Goal: Obtain resource: Obtain resource

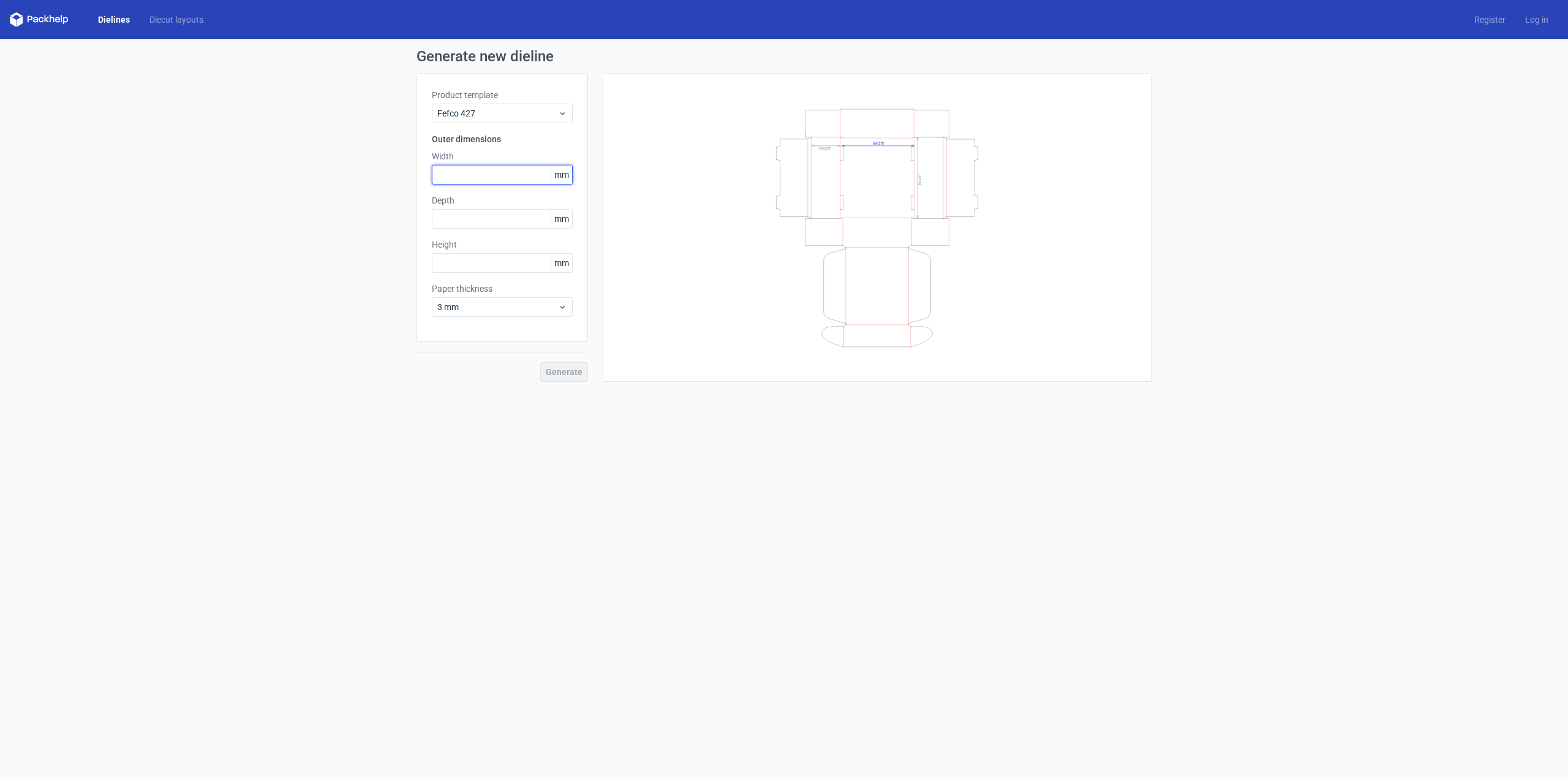
click at [499, 171] on input "text" at bounding box center [502, 175] width 140 height 19
type input "250"
click at [473, 220] on input "text" at bounding box center [502, 219] width 140 height 19
type input "150"
click at [463, 263] on input "text" at bounding box center [502, 263] width 140 height 19
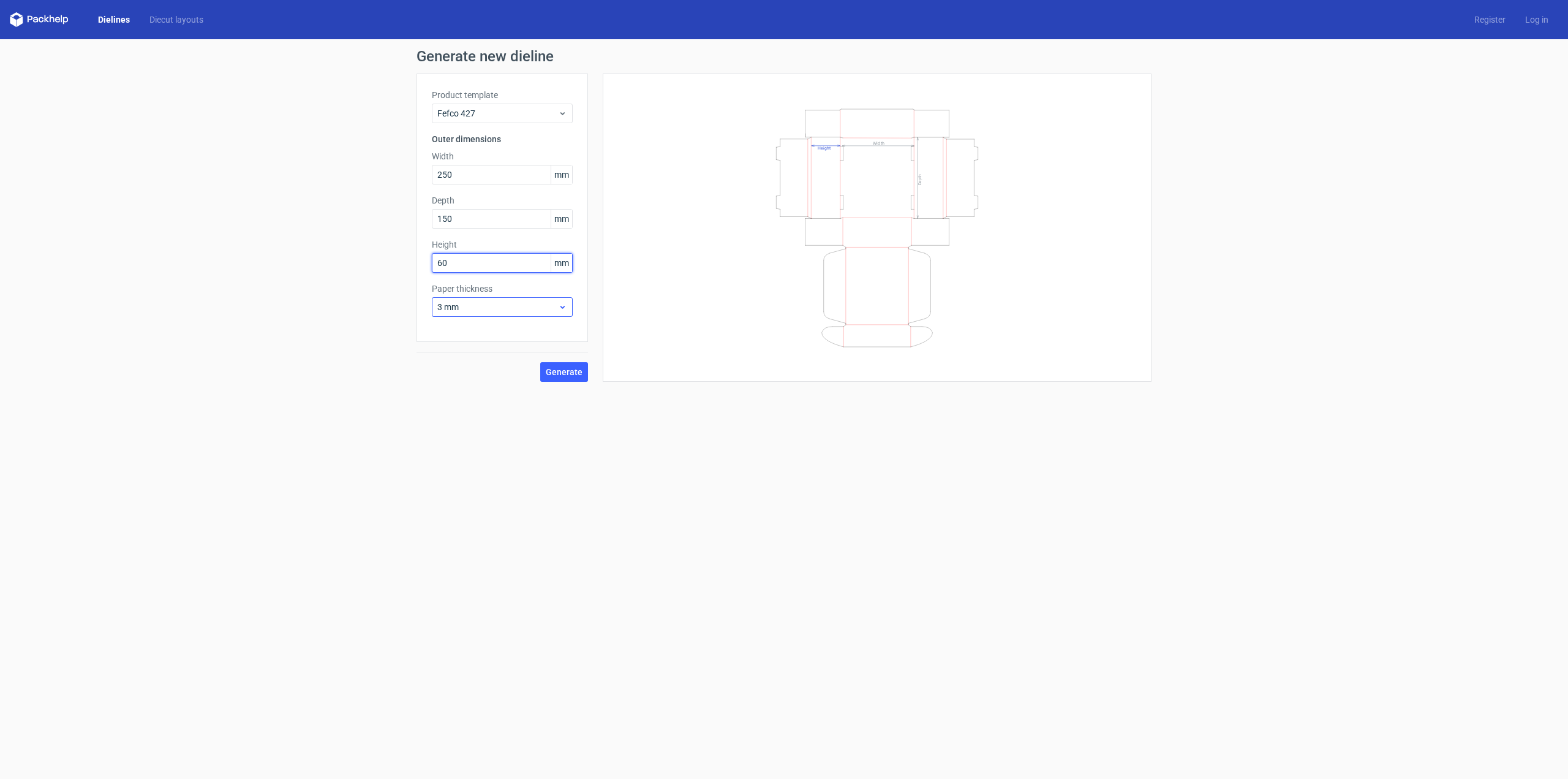
type input "60"
click at [464, 307] on span "3 mm" at bounding box center [497, 307] width 120 height 12
click at [467, 386] on div "1.5 mm" at bounding box center [501, 393] width 131 height 19
click at [459, 353] on div "Generate" at bounding box center [501, 361] width 171 height 40
click at [550, 366] on button "Generate" at bounding box center [564, 371] width 47 height 19
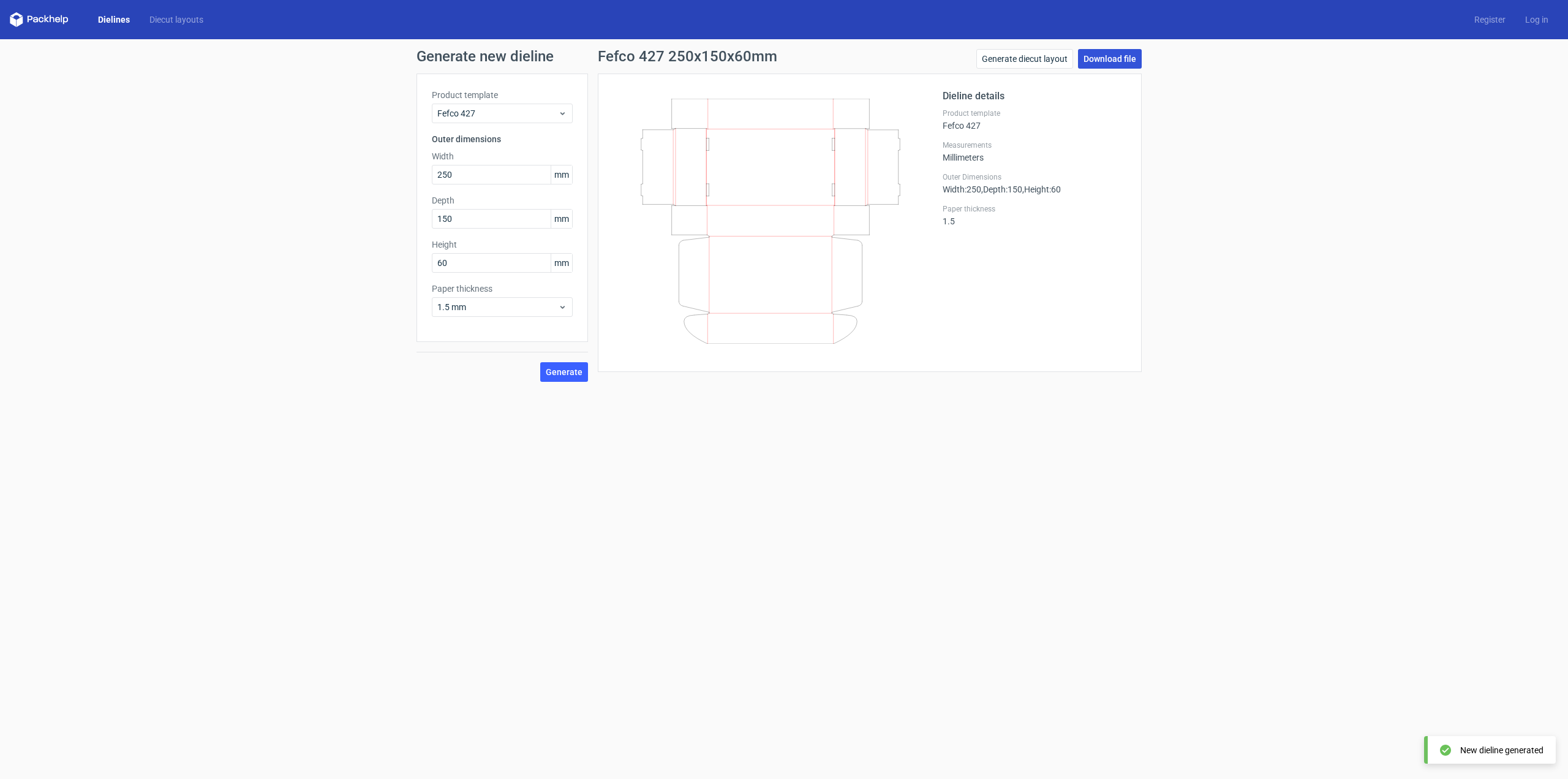
click at [1100, 51] on link "Download file" at bounding box center [1110, 59] width 64 height 19
click at [1190, 115] on div "Generate new dieline Product template Fefco 427 Outer dimensions Width 250 mm D…" at bounding box center [784, 215] width 1568 height 352
click at [1001, 59] on link "Generate diecut layout" at bounding box center [1025, 59] width 97 height 19
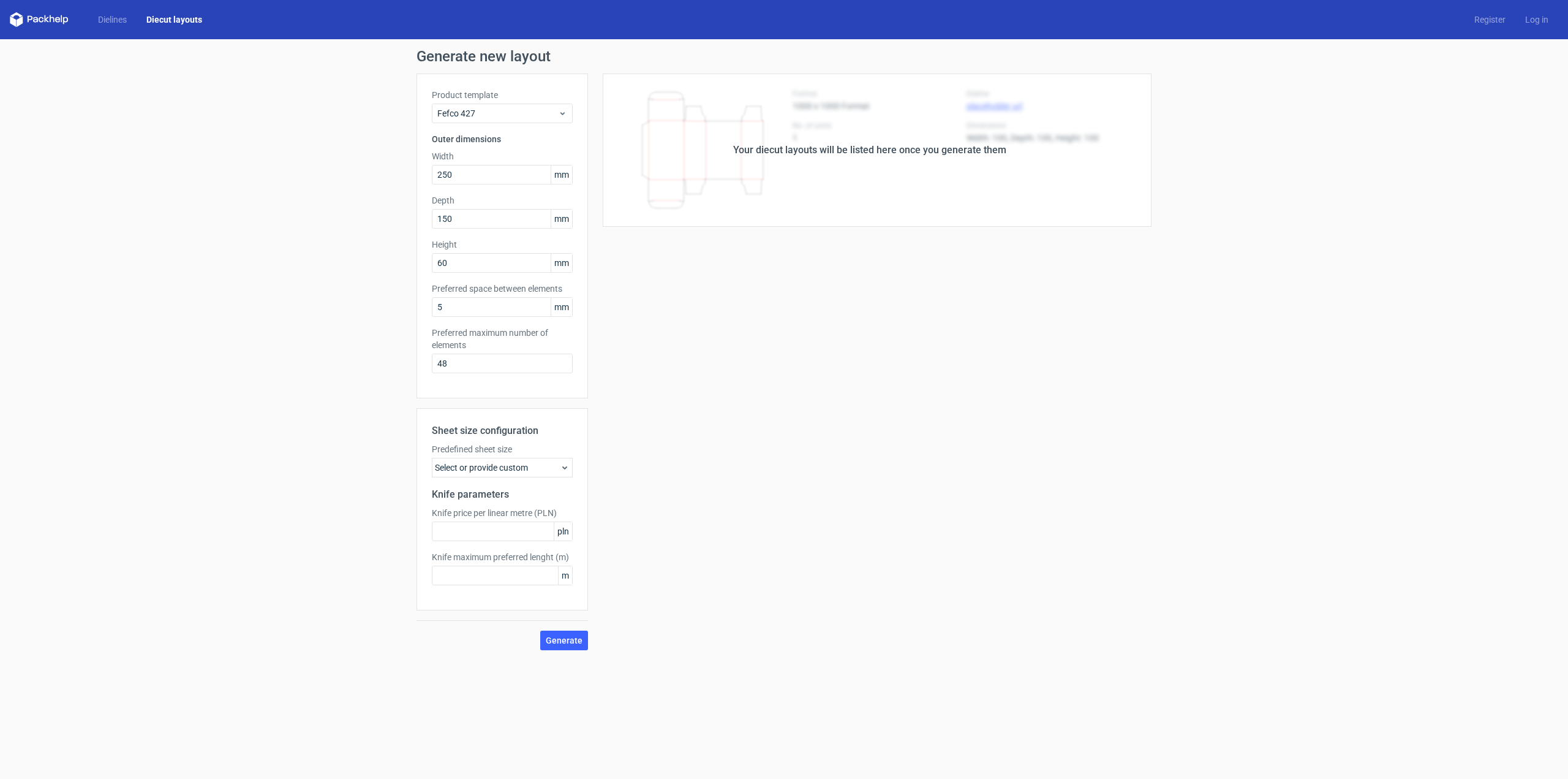
click at [694, 305] on div "Your diecut layouts will be listed here once you generate them Height Depth Wid…" at bounding box center [870, 362] width 564 height 577
click at [500, 118] on span "Fefco 427" at bounding box center [497, 113] width 120 height 12
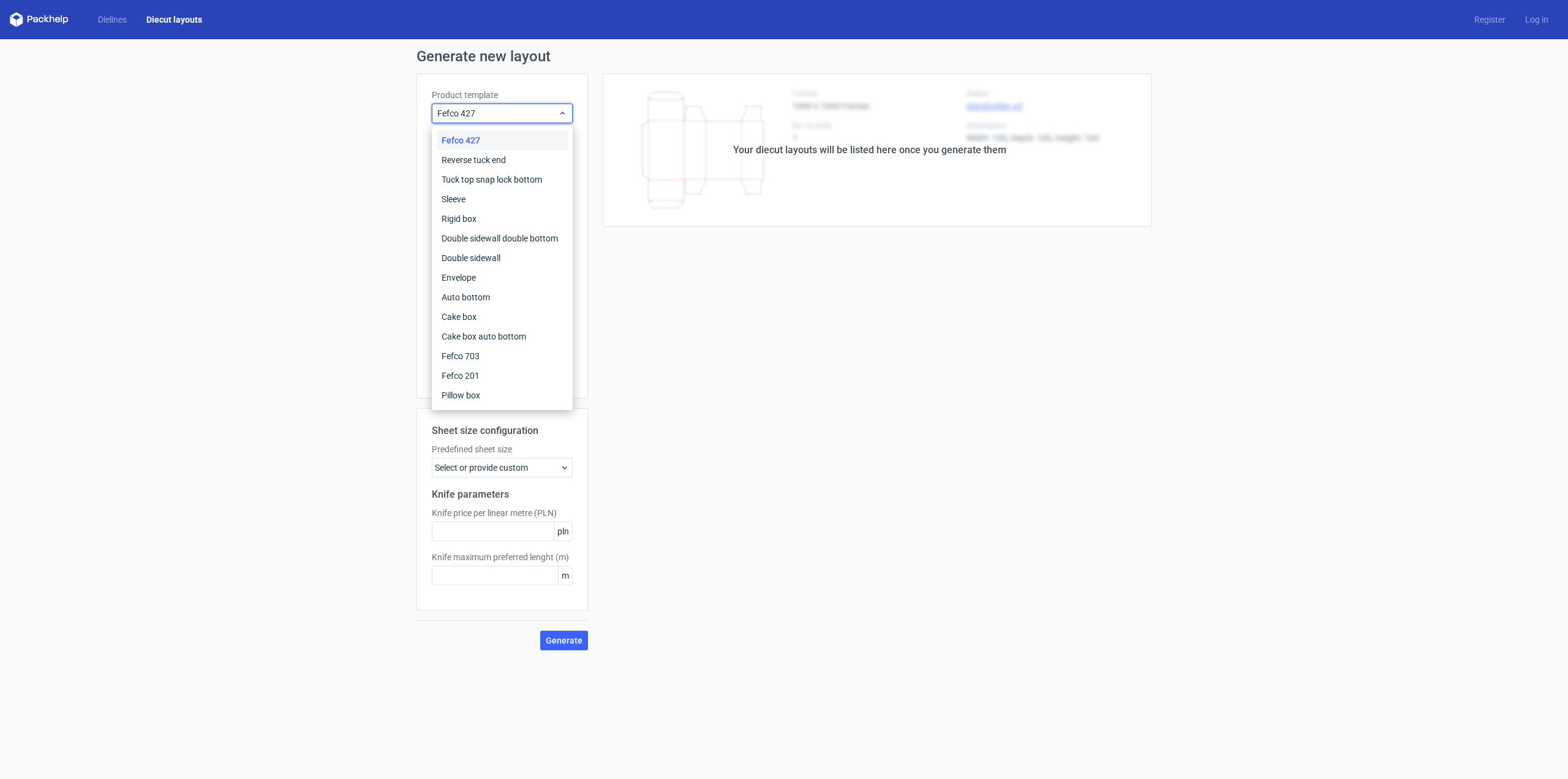
click at [504, 113] on span "Fefco 427" at bounding box center [497, 113] width 120 height 12
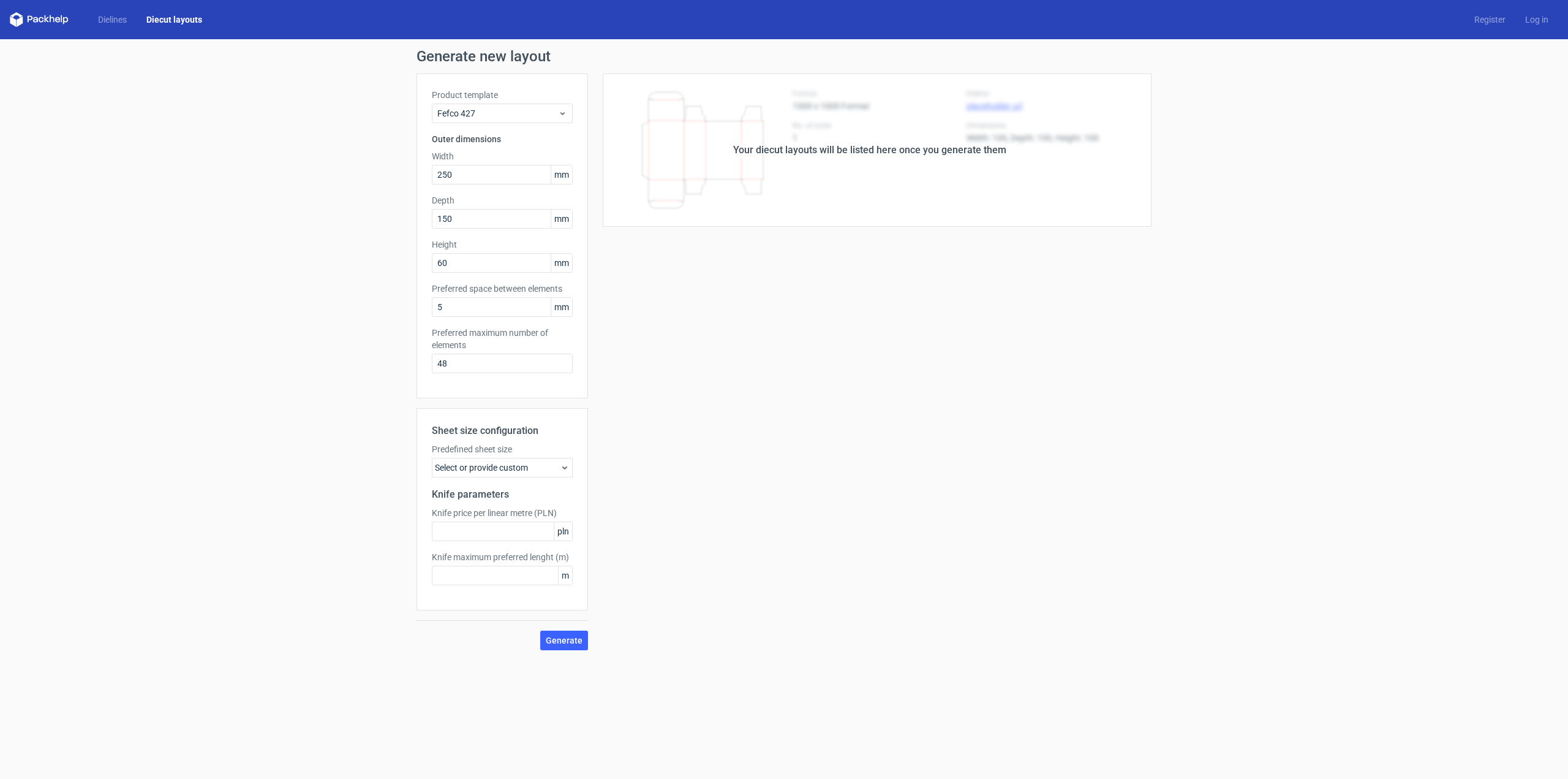
drag, startPoint x: 280, startPoint y: 139, endPoint x: 198, endPoint y: 76, distance: 103.4
click at [279, 138] on div "Generate new layout Product template Fefco 427 Outer dimensions Width 250 mm De…" at bounding box center [784, 350] width 1568 height 621
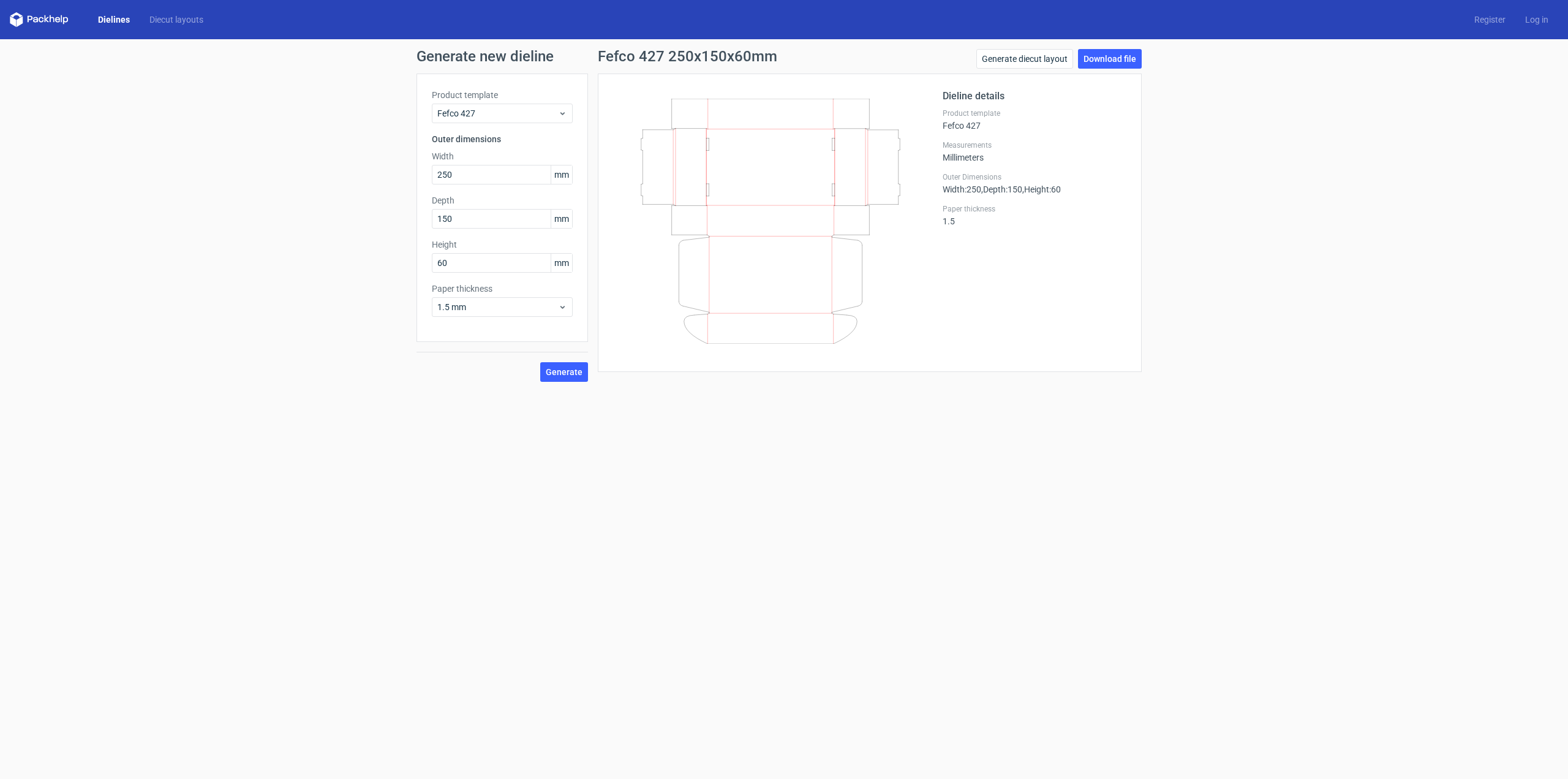
click at [1197, 119] on div "Generate new dieline Product template Fefco 427 Outer dimensions Width 250 mm D…" at bounding box center [784, 215] width 1568 height 352
click at [1205, 168] on div "Generate new dieline Product template Fefco 427 Outer dimensions Width 250 mm D…" at bounding box center [784, 215] width 1568 height 352
click at [219, 232] on div "Generate new dieline Product template Fefco 427 Outer dimensions Width mm Depth…" at bounding box center [784, 215] width 1568 height 352
click at [226, 246] on div "Generate new dieline Product template Fefco 427 Outer dimensions Width mm Depth…" at bounding box center [784, 215] width 1568 height 352
click at [1403, 208] on div "Generate new dieline Product template Fefco 427 Outer dimensions Width mm Depth…" at bounding box center [784, 215] width 1568 height 352
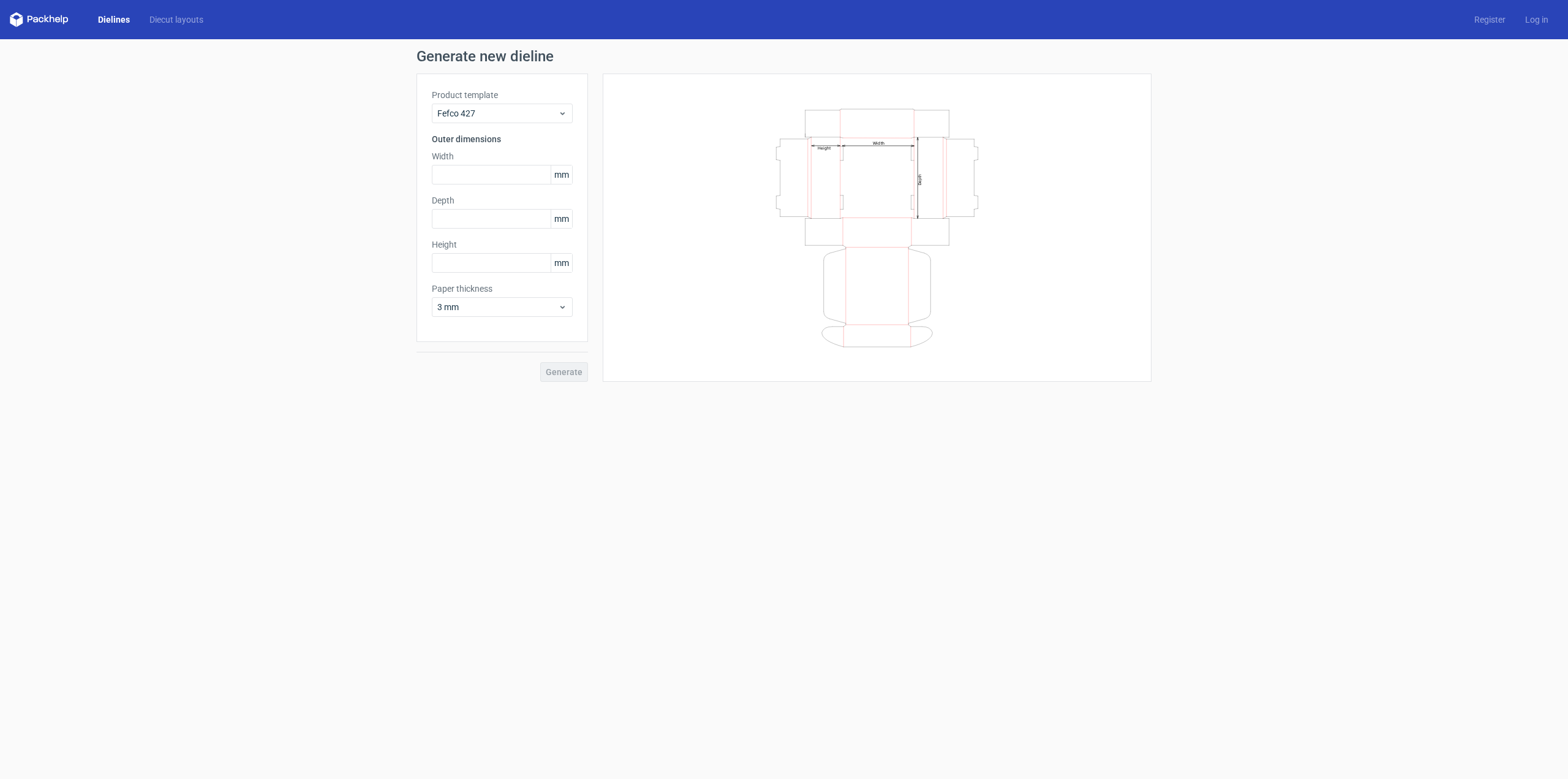
click at [1413, 252] on div "Generate new dieline Product template Fefco 427 Outer dimensions Width mm Depth…" at bounding box center [784, 215] width 1568 height 352
click at [1388, 288] on div "Generate new dieline Product template Fefco 427 Outer dimensions Width mm Depth…" at bounding box center [784, 215] width 1568 height 352
click at [555, 114] on span "Fefco 427" at bounding box center [497, 113] width 120 height 12
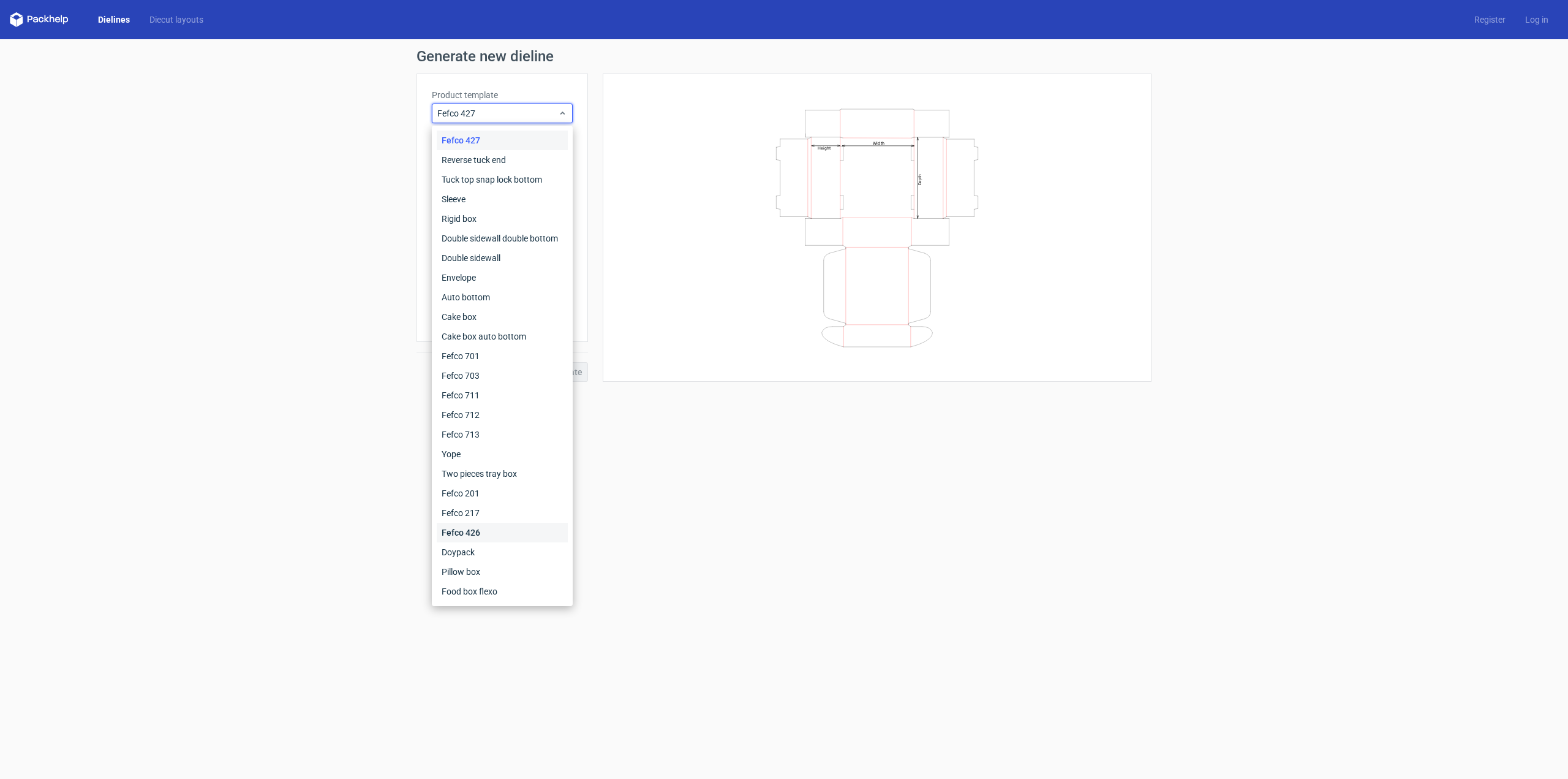
click at [487, 532] on div "Fefco 426" at bounding box center [501, 532] width 131 height 19
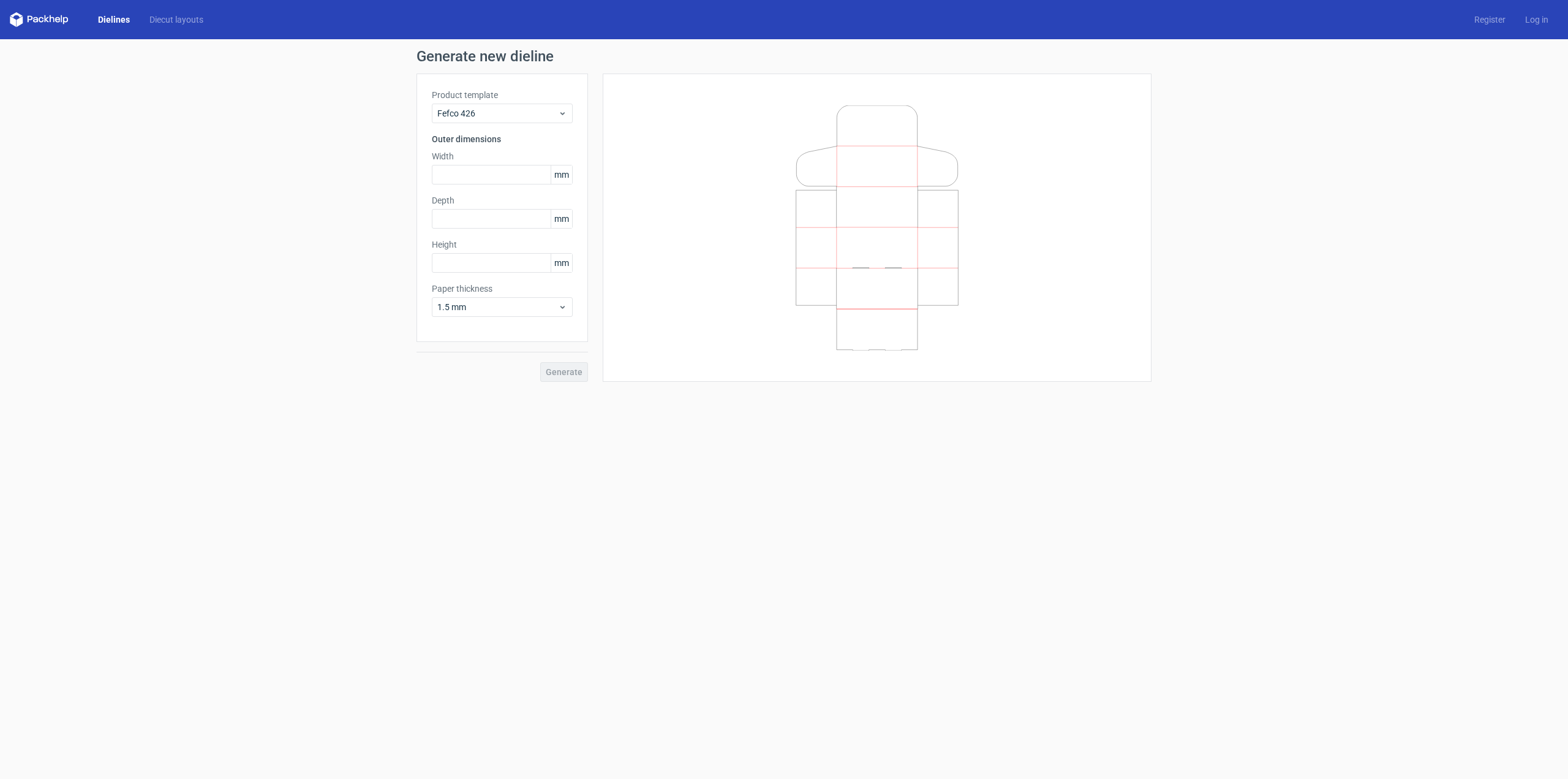
click at [484, 524] on form "Generate new dieline Product template Fefco 426 Outer dimensions Width mm Depth…" at bounding box center [784, 409] width 1568 height 739
click at [563, 110] on icon at bounding box center [563, 112] width 9 height 10
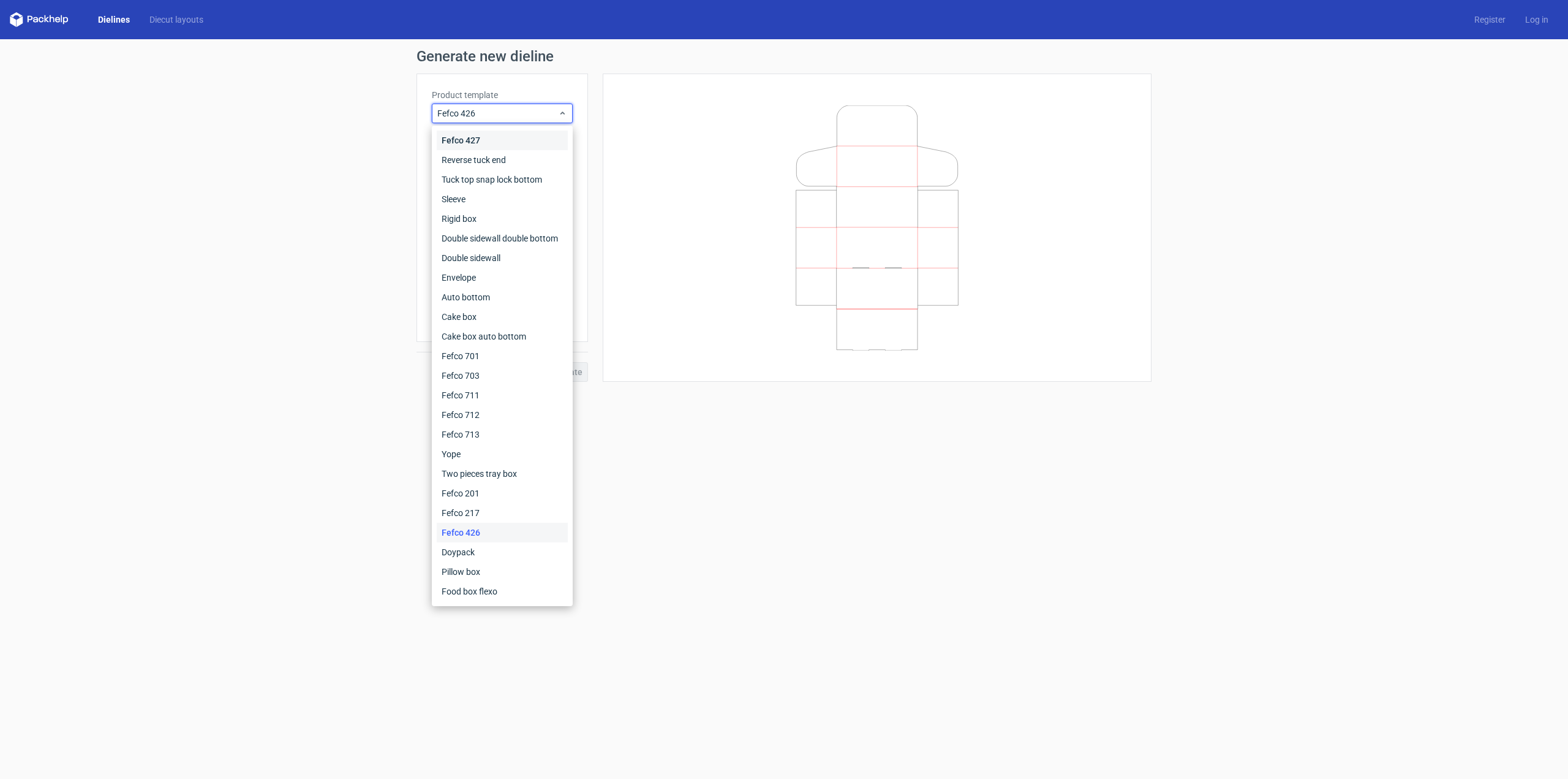
click at [500, 141] on div "Fefco 427" at bounding box center [501, 141] width 131 height 19
